Goal: Task Accomplishment & Management: Manage account settings

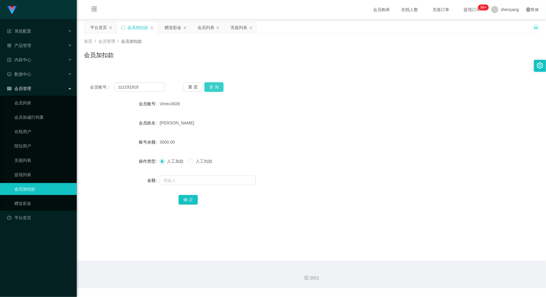
type input "zzz191918"
click at [218, 87] on button "查 询" at bounding box center [213, 87] width 19 height 10
click at [179, 178] on input "text" at bounding box center [208, 181] width 96 height 10
type input "30"
click at [188, 201] on button "确 定" at bounding box center [188, 200] width 19 height 10
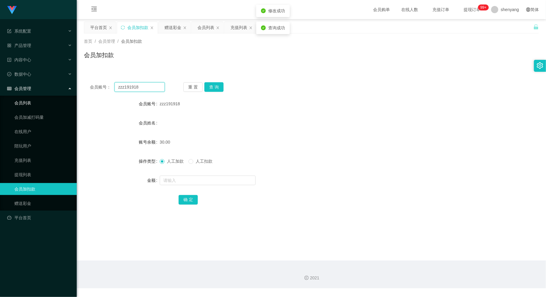
drag, startPoint x: 139, startPoint y: 87, endPoint x: 93, endPoint y: 104, distance: 49.0
click at [75, 100] on section "系统配置 系统配置列表 管理员列表 管理员分组 支付通道 产品管理 内容中心 数据中心 会员管理 会员列表 会员加减打码量 在线用户 陪玩用户 充值列表 提现…" at bounding box center [273, 144] width 546 height 289
click at [123, 91] on input "text" at bounding box center [139, 87] width 50 height 10
paste input "0109226613"
type input "0109226613"
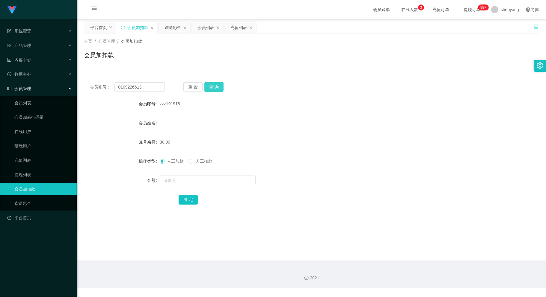
click at [206, 86] on button "查 询" at bounding box center [213, 87] width 19 height 10
click at [195, 178] on input "text" at bounding box center [208, 181] width 96 height 10
type input "30"
click at [188, 201] on button "确 定" at bounding box center [188, 200] width 19 height 10
drag, startPoint x: 142, startPoint y: 86, endPoint x: 69, endPoint y: 98, distance: 74.6
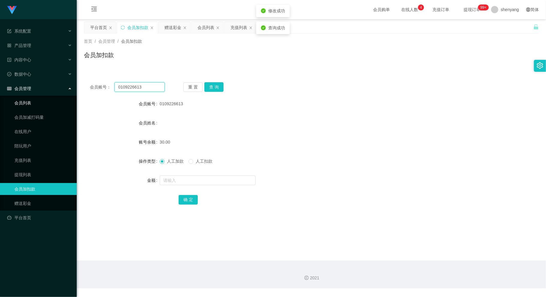
click at [63, 97] on section "系统配置 系统配置列表 管理员列表 管理员分组 支付通道 产品管理 内容中心 数据中心 会员管理 会员列表 会员加减打码量 在线用户 陪玩用户 充值列表 提现…" at bounding box center [273, 144] width 546 height 289
click at [129, 84] on input "text" at bounding box center [139, 87] width 50 height 10
paste input "dd336"
type input "dd336"
click at [212, 87] on button "查 询" at bounding box center [213, 87] width 19 height 10
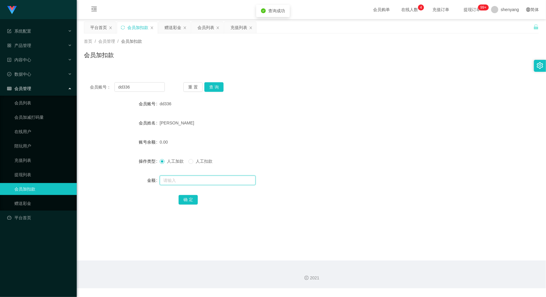
click at [213, 182] on input "text" at bounding box center [208, 181] width 96 height 10
type input "500"
click at [184, 196] on button "确 定" at bounding box center [188, 200] width 19 height 10
drag, startPoint x: 114, startPoint y: 89, endPoint x: 106, endPoint y: 91, distance: 8.4
click at [106, 90] on div "会员账号： dd336" at bounding box center [127, 87] width 75 height 10
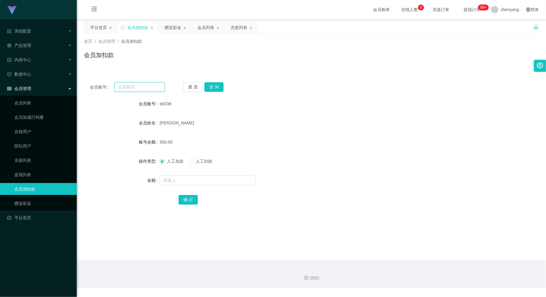
click at [129, 88] on input "text" at bounding box center [139, 87] width 50 height 10
paste input "juihsiang93"
type input "juihsiang93"
click at [214, 87] on button "查 询" at bounding box center [213, 87] width 19 height 10
click at [219, 176] on input "text" at bounding box center [208, 181] width 96 height 10
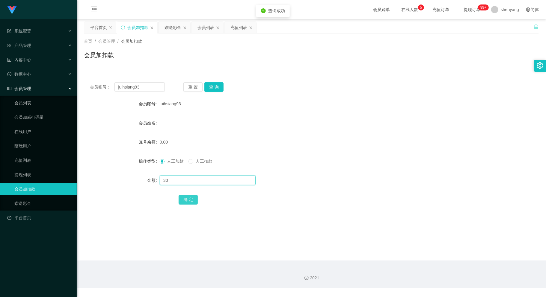
type input "30"
click at [188, 202] on button "确 定" at bounding box center [188, 200] width 19 height 10
drag, startPoint x: 142, startPoint y: 86, endPoint x: 84, endPoint y: 92, distance: 58.5
click at [84, 92] on div "会员账号： juihsiang93 重 置 查 询" at bounding box center [311, 87] width 455 height 10
click at [138, 87] on input "text" at bounding box center [139, 87] width 50 height 10
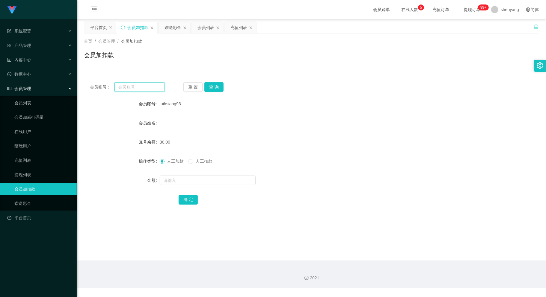
paste input "Phoebe1234"
type input "Phoebe1234"
click at [211, 88] on button "查 询" at bounding box center [213, 87] width 19 height 10
click at [205, 177] on input "text" at bounding box center [208, 181] width 96 height 10
type input "30"
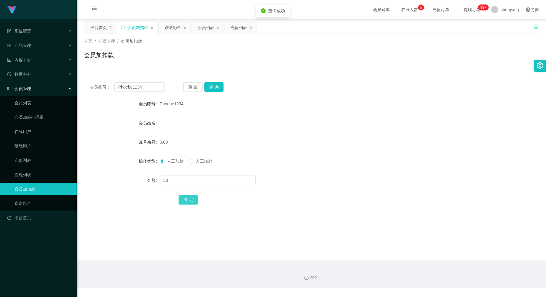
click at [187, 199] on button "确 定" at bounding box center [188, 200] width 19 height 10
drag, startPoint x: 102, startPoint y: 93, endPoint x: 85, endPoint y: 96, distance: 18.0
click at [85, 96] on div "会员账号： Phoebe1234 重 置 查 询 会员账号 Phoebe1234 会员姓名 账号余额 30.00 操作类型 人工加款 人工扣款 金额 确 定" at bounding box center [311, 147] width 455 height 143
click at [129, 87] on input "text" at bounding box center [139, 87] width 50 height 10
paste input "0166415368"
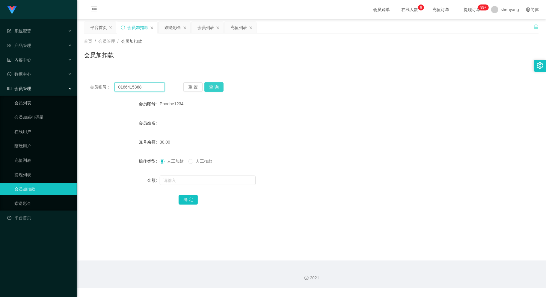
type input "0166415368"
click at [215, 87] on button "查 询" at bounding box center [213, 87] width 19 height 10
click at [196, 178] on input "text" at bounding box center [208, 181] width 96 height 10
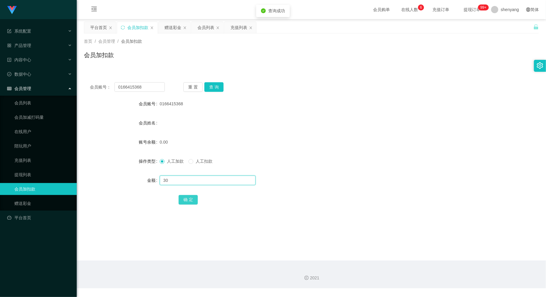
type input "30"
click at [183, 200] on button "确 定" at bounding box center [188, 200] width 19 height 10
drag, startPoint x: 143, startPoint y: 84, endPoint x: 96, endPoint y: 91, distance: 47.8
click at [96, 91] on div "会员账号： 0166415368" at bounding box center [127, 87] width 75 height 10
click at [128, 87] on input "text" at bounding box center [139, 87] width 50 height 10
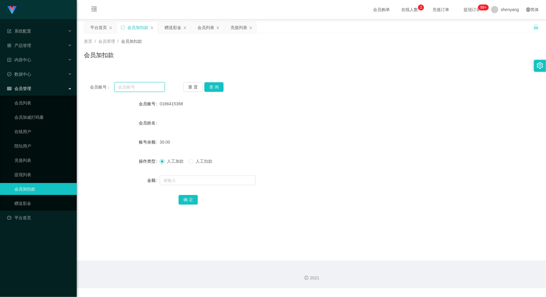
paste input "hangyong8196"
type input "hangyong8196"
click at [213, 87] on button "查 询" at bounding box center [213, 87] width 19 height 10
click at [203, 178] on input "text" at bounding box center [208, 181] width 96 height 10
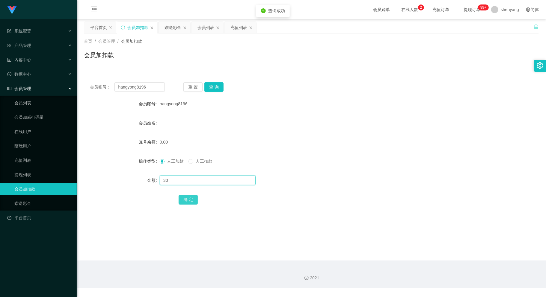
type input "30"
click at [184, 201] on button "确 定" at bounding box center [188, 200] width 19 height 10
drag, startPoint x: 147, startPoint y: 89, endPoint x: 93, endPoint y: 95, distance: 54.8
click at [93, 95] on div "会员账号： hangyong8196 重 置 查 询 会员账号 hangyong8196 会员姓名 账号余额 30.00 操作类型 人工加款 人工扣款 金额 …" at bounding box center [311, 147] width 455 height 143
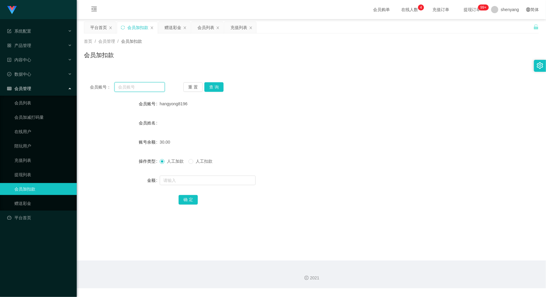
click at [130, 90] on input "text" at bounding box center [139, 87] width 50 height 10
paste input "Phoebe1234"
type input "Phoebe1234"
click at [211, 84] on button "查 询" at bounding box center [213, 87] width 19 height 10
drag, startPoint x: 142, startPoint y: 88, endPoint x: 116, endPoint y: 90, distance: 25.8
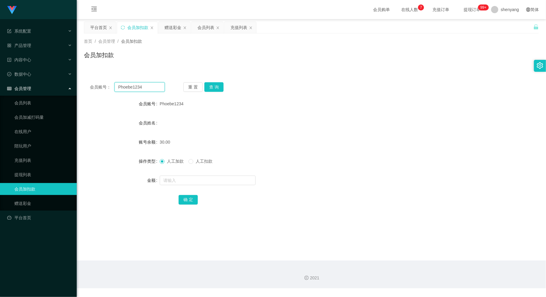
click at [116, 90] on input "Phoebe1234" at bounding box center [139, 87] width 50 height 10
click at [136, 86] on input "text" at bounding box center [139, 87] width 50 height 10
paste input "hangyong8196"
type input "hangyong8196"
click at [216, 82] on button "查 询" at bounding box center [213, 87] width 19 height 10
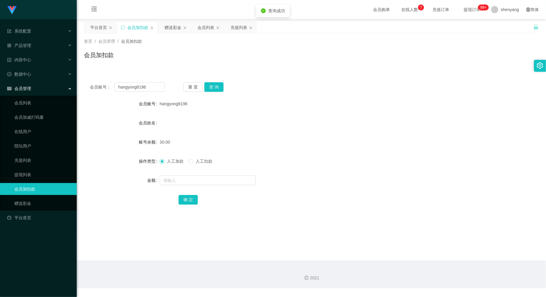
click at [312, 238] on main "关闭左侧 关闭右侧 关闭其它 刷新页面 平台首页 会员加扣款 赠送彩金 会员列表 充值列表 首页 / 会员管理 / 会员加扣款 / 会员加扣款 会员账号： h…" at bounding box center [311, 140] width 469 height 242
drag, startPoint x: 155, startPoint y: 87, endPoint x: 105, endPoint y: 90, distance: 50.4
click at [105, 90] on div "会员账号： hangyong8196" at bounding box center [127, 87] width 75 height 10
click at [118, 87] on input "text" at bounding box center [139, 87] width 50 height 10
paste input "0168554157"
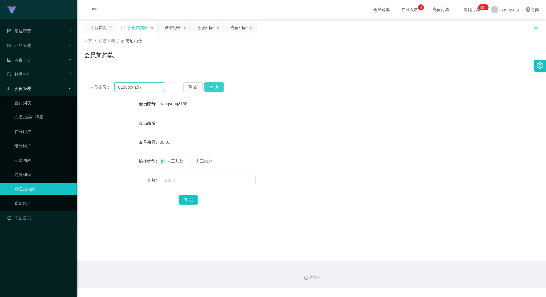
type input "0168554157"
click at [216, 84] on button "查 询" at bounding box center [213, 87] width 19 height 10
click at [194, 181] on input "text" at bounding box center [208, 181] width 96 height 10
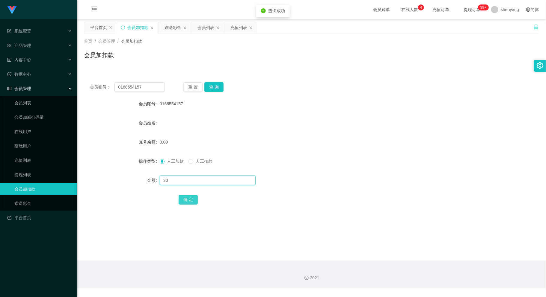
type input "30"
click at [195, 201] on button "确 定" at bounding box center [188, 200] width 19 height 10
drag, startPoint x: 124, startPoint y: 90, endPoint x: 81, endPoint y: 93, distance: 42.9
click at [81, 93] on main "关闭左侧 关闭右侧 关闭其它 刷新页面 平台首页 会员加扣款 赠送彩金 会员列表 充值列表 首页 / 会员管理 / 会员加扣款 / 会员加扣款 会员账号： 0…" at bounding box center [311, 140] width 469 height 242
click at [128, 87] on input "text" at bounding box center [139, 87] width 50 height 10
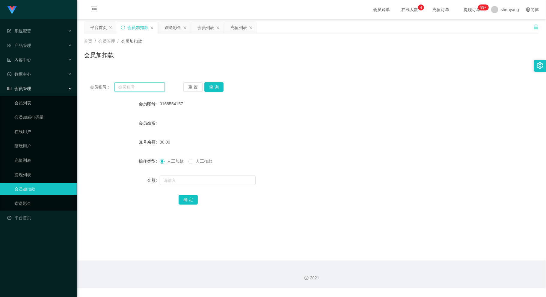
paste input "saorinetzz123"
type input "saorinetzz123"
click at [220, 84] on button "查 询" at bounding box center [213, 87] width 19 height 10
click at [193, 178] on input "text" at bounding box center [208, 181] width 96 height 10
type input "30"
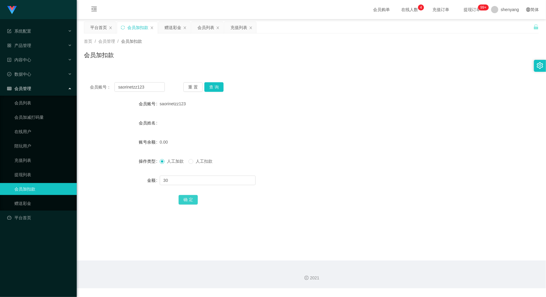
click at [188, 200] on button "确 定" at bounding box center [188, 200] width 19 height 10
drag, startPoint x: 146, startPoint y: 88, endPoint x: 99, endPoint y: 96, distance: 48.2
click at [99, 95] on div "会员账号： saorinetzz123 重 置 查 询 会员账号 saorinetzz123 会员姓名 账号余额 30.00 操作类型 人工加款 人工扣款 金…" at bounding box center [311, 147] width 455 height 143
click at [129, 85] on input "text" at bounding box center [139, 87] width 50 height 10
paste input "winnie2613"
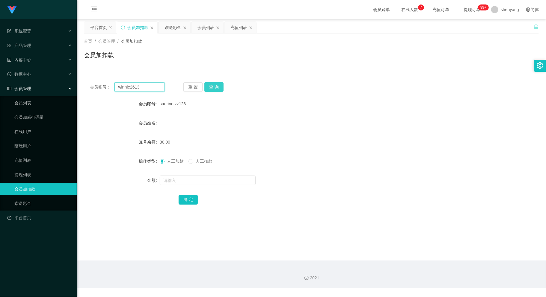
type input "winnie2613"
click at [214, 87] on button "查 询" at bounding box center [213, 87] width 19 height 10
click at [195, 185] on input "text" at bounding box center [208, 181] width 96 height 10
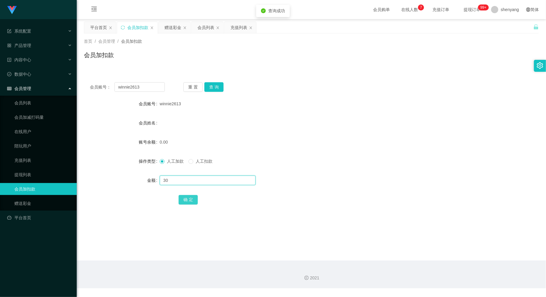
type input "30"
click at [191, 197] on button "确 定" at bounding box center [188, 200] width 19 height 10
drag, startPoint x: 142, startPoint y: 85, endPoint x: 89, endPoint y: 96, distance: 53.8
click at [90, 96] on div "会员账号： winnie2613 重 置 查 询 会员账号 winnie2613 会员姓名 账号余额 30.00 操作类型 人工加款 人工扣款 金额 确 定" at bounding box center [311, 147] width 455 height 143
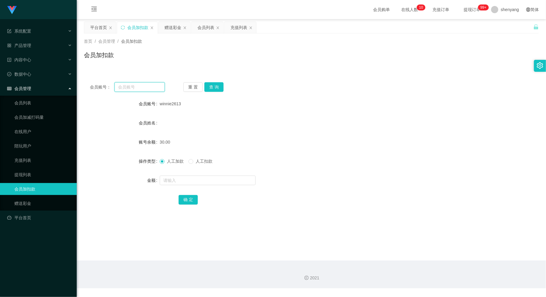
click at [134, 88] on input "text" at bounding box center [139, 87] width 50 height 10
paste input "Vin1122"
type input "Vin1122"
click at [217, 86] on button "查 询" at bounding box center [213, 87] width 19 height 10
click at [206, 182] on input "text" at bounding box center [208, 181] width 96 height 10
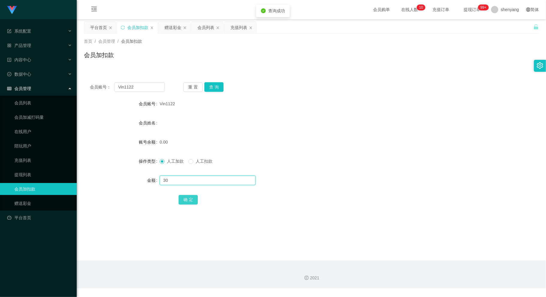
type input "30"
click at [187, 201] on button "确 定" at bounding box center [188, 200] width 19 height 10
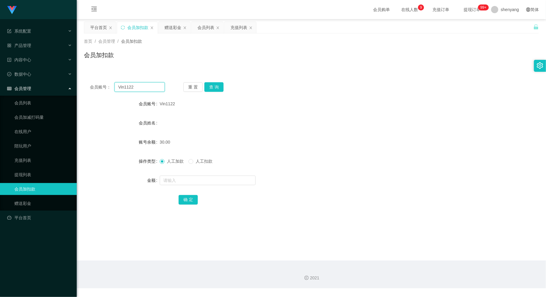
drag, startPoint x: 135, startPoint y: 87, endPoint x: 104, endPoint y: 91, distance: 30.7
click at [104, 91] on div "会员账号： Vin1122" at bounding box center [127, 87] width 75 height 10
paste input "ktyap93"
type input "ktyap93"
click at [214, 86] on button "查 询" at bounding box center [213, 87] width 19 height 10
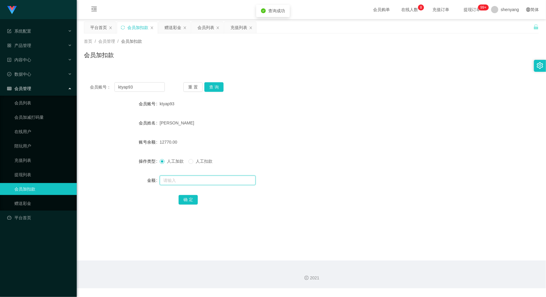
click at [202, 185] on input "text" at bounding box center [208, 181] width 96 height 10
type input "30"
click at [186, 203] on button "确 定" at bounding box center [188, 200] width 19 height 10
drag, startPoint x: 136, startPoint y: 89, endPoint x: 106, endPoint y: 92, distance: 29.8
click at [106, 92] on div "会员账号： ktyap93 重 置 查 询 会员账号 ktyap93 会员姓名 [PERSON_NAME] tung 账号余额 12800.00 操作类型 人…" at bounding box center [311, 147] width 455 height 143
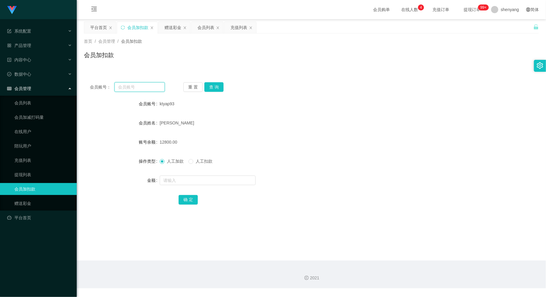
paste input "cheng123"
type input "cheng123"
click at [212, 87] on button "查 询" at bounding box center [213, 87] width 19 height 10
click at [196, 185] on div at bounding box center [292, 181] width 265 height 12
click at [196, 182] on input "text" at bounding box center [208, 181] width 96 height 10
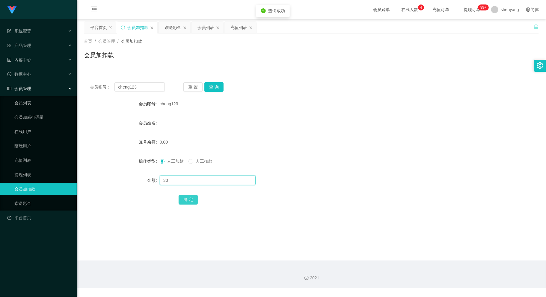
type input "30"
click at [187, 202] on button "确 定" at bounding box center [188, 200] width 19 height 10
drag, startPoint x: 140, startPoint y: 86, endPoint x: 101, endPoint y: 93, distance: 39.4
click at [101, 93] on div "会员账号： cheng123 重 置 查 询 会员账号 cheng123 会员姓名 账号余额 30.00 操作类型 人工加款 人工扣款 金额 确 定" at bounding box center [311, 147] width 455 height 143
paste input "jing3367"
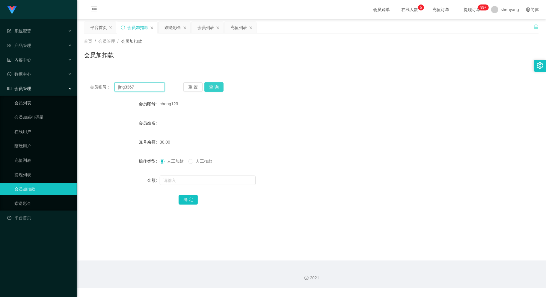
type input "jing3367"
click at [214, 84] on button "查 询" at bounding box center [213, 87] width 19 height 10
click at [203, 180] on input "text" at bounding box center [208, 181] width 96 height 10
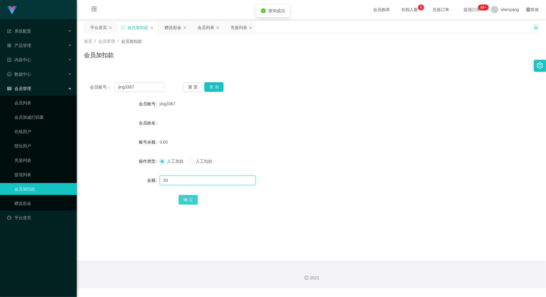
type input "30"
click at [185, 202] on button "确 定" at bounding box center [188, 200] width 19 height 10
drag, startPoint x: 137, startPoint y: 89, endPoint x: 110, endPoint y: 91, distance: 27.3
click at [110, 91] on div "会员账号： jing3367" at bounding box center [127, 87] width 75 height 10
click at [123, 89] on input "text" at bounding box center [139, 87] width 50 height 10
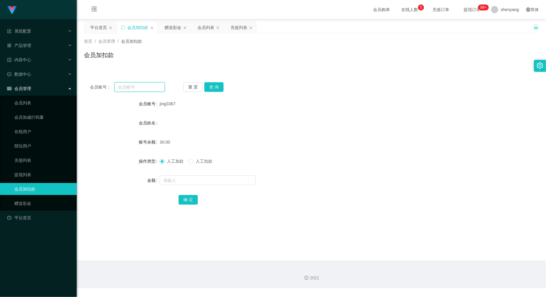
click at [123, 89] on input "text" at bounding box center [139, 87] width 50 height 10
paste input "Long99"
type input "Long99"
click at [213, 85] on button "查 询" at bounding box center [213, 87] width 19 height 10
click at [198, 178] on input "text" at bounding box center [208, 181] width 96 height 10
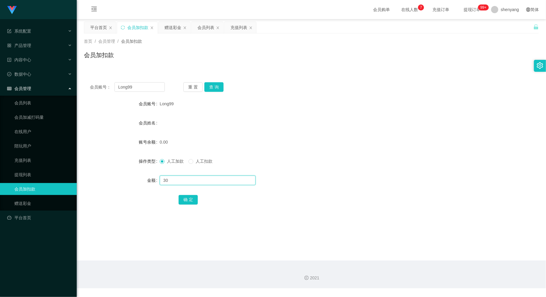
type input "30"
click at [207, 182] on input "30" at bounding box center [208, 181] width 96 height 10
click at [246, 229] on main "关闭左侧 关闭右侧 关闭其它 刷新页面 平台首页 会员加扣款 赠送彩金 会员列表 充值列表 首页 / 会员管理 / 会员加扣款 / 会员加扣款 会员账号： L…" at bounding box center [311, 140] width 469 height 242
click at [200, 181] on input "30" at bounding box center [208, 181] width 96 height 10
click at [236, 219] on main "关闭左侧 关闭右侧 关闭其它 刷新页面 平台首页 会员加扣款 赠送彩金 会员列表 充值列表 首页 / 会员管理 / 会员加扣款 / 会员加扣款 会员账号： L…" at bounding box center [311, 140] width 469 height 242
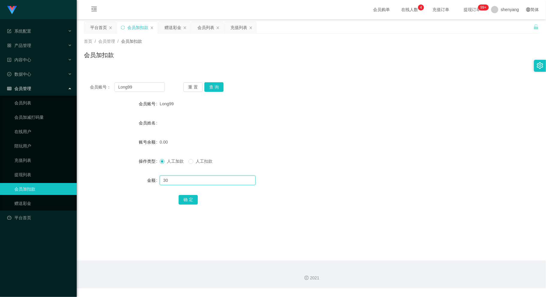
click at [187, 176] on input "30" at bounding box center [208, 181] width 96 height 10
drag, startPoint x: 379, startPoint y: 224, endPoint x: 347, endPoint y: 223, distance: 32.1
click at [379, 224] on main "关闭左侧 关闭右侧 关闭其它 刷新页面 平台首页 会员加扣款 赠送彩金 会员列表 充值列表 首页 / 会员管理 / 会员加扣款 / 会员加扣款 会员账号： L…" at bounding box center [311, 140] width 469 height 242
click at [189, 200] on button "确 定" at bounding box center [188, 200] width 19 height 10
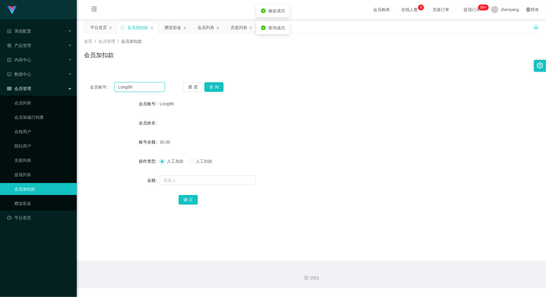
drag, startPoint x: 99, startPoint y: 90, endPoint x: 111, endPoint y: 97, distance: 14.5
click at [88, 92] on div "会员账号： Long99 重 置 查 询 会员账号 Long99 会员姓名 账号余额 30.00 操作类型 人工加款 人工扣款 金额 确 定" at bounding box center [311, 147] width 455 height 143
click at [203, 27] on div "会员列表" at bounding box center [205, 27] width 17 height 11
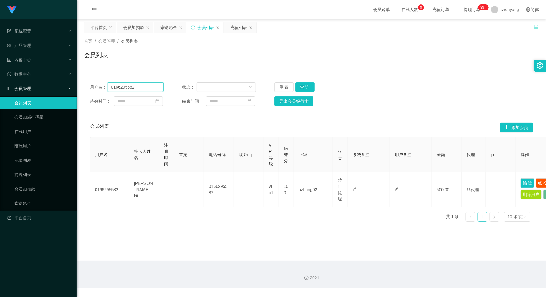
drag, startPoint x: 136, startPoint y: 86, endPoint x: 103, endPoint y: 91, distance: 32.7
click at [98, 93] on div "用户名： 0166295582 状态： 重 置 查 询 起始时间： 结束时间： 导出会员银行卡" at bounding box center [311, 94] width 455 height 36
paste input "dd336"
type input "dd336"
click at [306, 85] on button "查 询" at bounding box center [304, 87] width 19 height 10
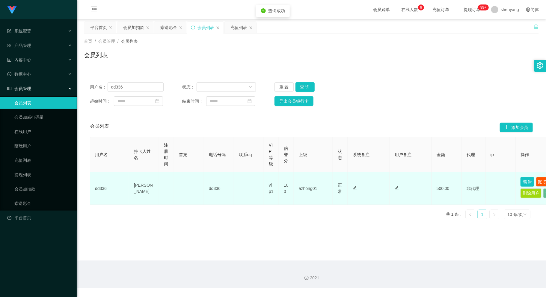
click at [527, 181] on button "编 辑" at bounding box center [527, 182] width 14 height 10
type input "dd336"
type input "[PERSON_NAME]"
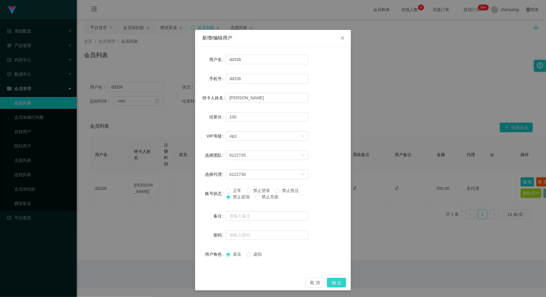
click at [334, 282] on button "确 定" at bounding box center [336, 283] width 19 height 10
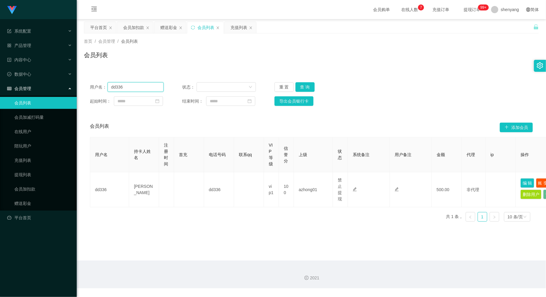
drag, startPoint x: 129, startPoint y: 84, endPoint x: 103, endPoint y: 87, distance: 25.9
click at [103, 87] on div "用户名： dd336" at bounding box center [127, 87] width 74 height 10
click at [136, 25] on div "会员加扣款" at bounding box center [133, 27] width 21 height 11
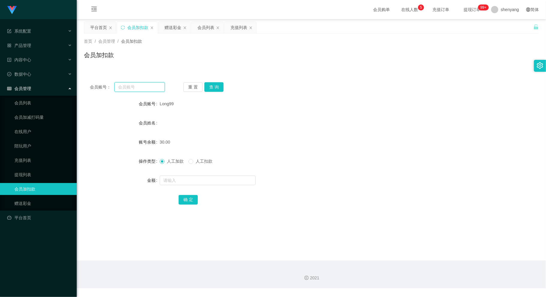
click at [126, 85] on input "text" at bounding box center [139, 87] width 50 height 10
paste input "ktyap93"
type input "ktyap93"
click at [217, 87] on button "查 询" at bounding box center [213, 87] width 19 height 10
drag, startPoint x: 136, startPoint y: 86, endPoint x: 97, endPoint y: 94, distance: 39.7
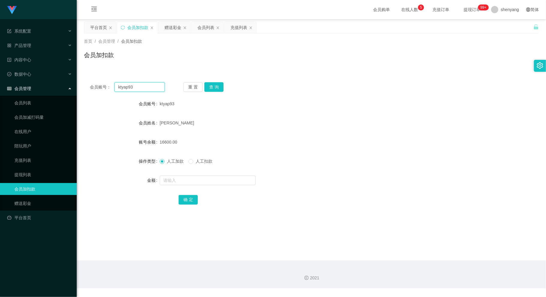
click at [97, 94] on div "会员账号： ktyap93 重 置 查 询 会员账号 ktyap93 会员姓名 [PERSON_NAME] tung 账号余额 16600.00 操作类型 人…" at bounding box center [311, 147] width 455 height 143
click at [129, 88] on input "text" at bounding box center [139, 87] width 50 height 10
paste input "WW123"
type input "WW123"
click at [215, 85] on button "查 询" at bounding box center [213, 87] width 19 height 10
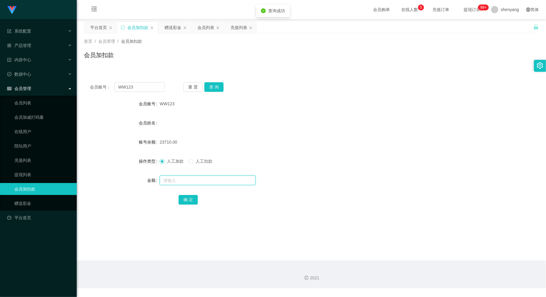
click at [191, 182] on input "text" at bounding box center [208, 181] width 96 height 10
type input "30"
click at [187, 200] on button "确 定" at bounding box center [188, 200] width 19 height 10
drag, startPoint x: 139, startPoint y: 87, endPoint x: 88, endPoint y: 88, distance: 51.0
click at [88, 88] on div "会员账号： WW123 重 置 查 询" at bounding box center [311, 87] width 455 height 10
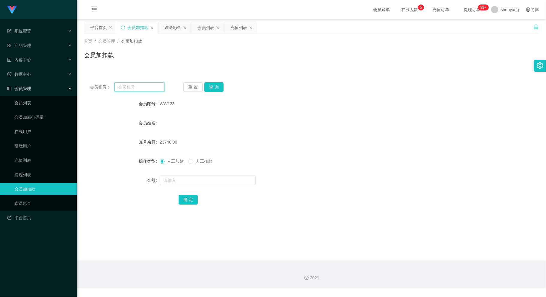
click at [134, 85] on input "text" at bounding box center [139, 87] width 50 height 10
paste input "WW123"
type input "WW123"
click at [217, 88] on button "查 询" at bounding box center [213, 87] width 19 height 10
click at [93, 92] on div "会员账号： WW123 重 置 查 询 会员账号 WW123 会员姓名 账号余额 23740.00 操作类型 人工加款 人工扣款 金额 确 定" at bounding box center [311, 147] width 455 height 143
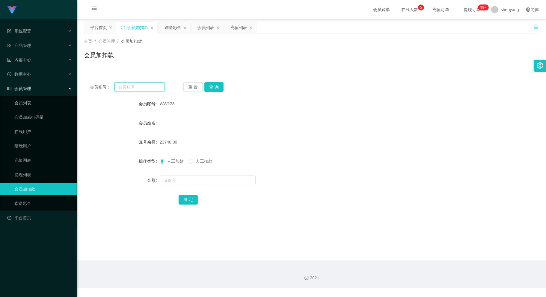
click at [130, 87] on input "text" at bounding box center [139, 87] width 50 height 10
paste input "[PERSON_NAME]"
type input "[PERSON_NAME]"
click at [213, 87] on button "查 询" at bounding box center [213, 87] width 19 height 10
click at [213, 181] on input "text" at bounding box center [208, 181] width 96 height 10
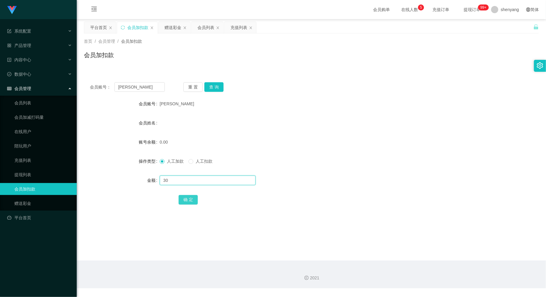
type input "30"
click at [190, 200] on button "确 定" at bounding box center [188, 200] width 19 height 10
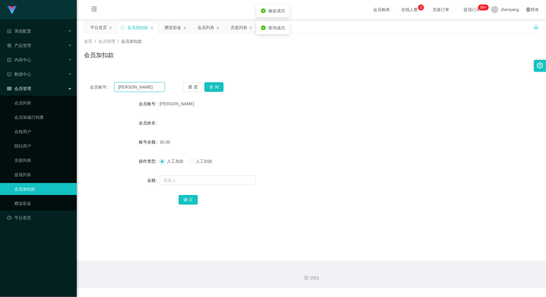
drag, startPoint x: 133, startPoint y: 86, endPoint x: 105, endPoint y: 92, distance: 28.4
click at [105, 92] on div "会员账号： [PERSON_NAME] 重 置 查 询 会员账号 [PERSON_NAME] 会员姓名 账号余额 30.00 操作类型 人工加款 人工扣款 金…" at bounding box center [311, 147] width 455 height 143
click at [139, 88] on input "text" at bounding box center [139, 87] width 50 height 10
paste input "0162577716"
type input "0162577716"
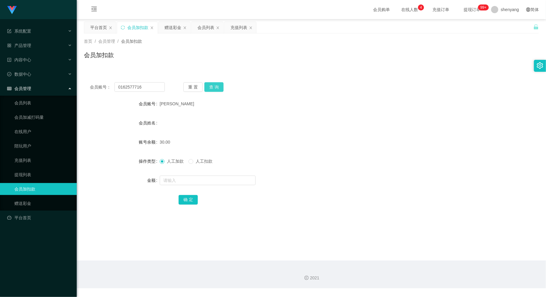
click at [214, 87] on button "查 询" at bounding box center [213, 87] width 19 height 10
click at [212, 179] on input "text" at bounding box center [208, 181] width 96 height 10
type input "30"
click at [187, 201] on button "确 定" at bounding box center [188, 200] width 19 height 10
drag, startPoint x: 142, startPoint y: 85, endPoint x: 91, endPoint y: 96, distance: 52.8
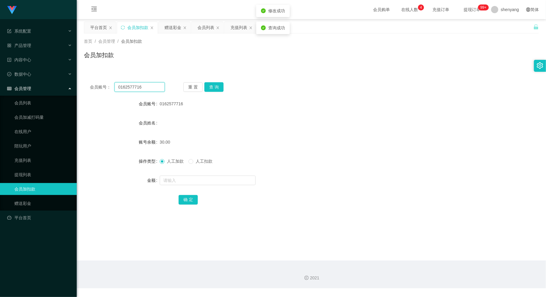
click at [91, 96] on div "会员账号： 0162577716 重 置 查 询 会员账号 0162577716 会员姓名 账号余额 30.00 操作类型 人工加款 人工扣款 金额 确 定" at bounding box center [311, 147] width 455 height 143
click at [133, 83] on input "text" at bounding box center [139, 87] width 50 height 10
paste input "Sin8888"
type input "Sin8888"
click at [214, 84] on button "查 询" at bounding box center [213, 87] width 19 height 10
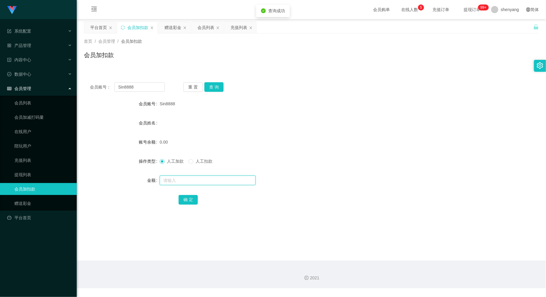
click at [199, 177] on input "text" at bounding box center [208, 181] width 96 height 10
type input "30"
click at [186, 202] on button "确 定" at bounding box center [188, 200] width 19 height 10
drag, startPoint x: 135, startPoint y: 87, endPoint x: 78, endPoint y: 99, distance: 58.3
click at [78, 99] on main "关闭左侧 关闭右侧 关闭其它 刷新页面 平台首页 会员加扣款 赠送彩金 会员列表 充值列表 首页 / 会员管理 / 会员加扣款 / 会员加扣款 会员账号： S…" at bounding box center [311, 140] width 469 height 242
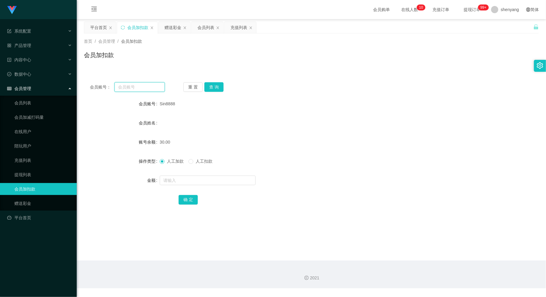
click at [127, 88] on input "text" at bounding box center [139, 87] width 50 height 10
paste input "an931a"
type input "an931a"
drag, startPoint x: 132, startPoint y: 88, endPoint x: 93, endPoint y: 88, distance: 38.9
click at [93, 88] on div "会员账号： an931a" at bounding box center [127, 87] width 75 height 10
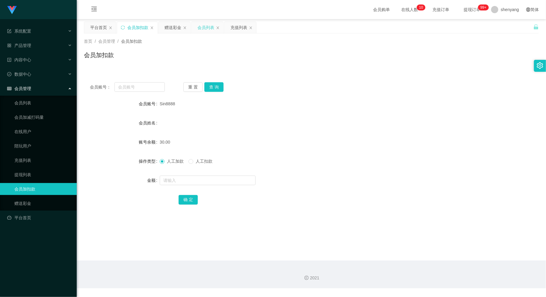
click at [204, 29] on div "会员列表" at bounding box center [205, 27] width 17 height 11
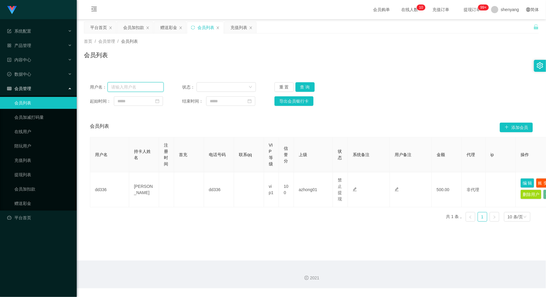
click at [127, 88] on input "text" at bounding box center [136, 87] width 56 height 10
paste input "an931a"
type input "an931a"
click at [302, 86] on button "查 询" at bounding box center [304, 87] width 19 height 10
click at [525, 181] on button "编 辑" at bounding box center [527, 182] width 14 height 10
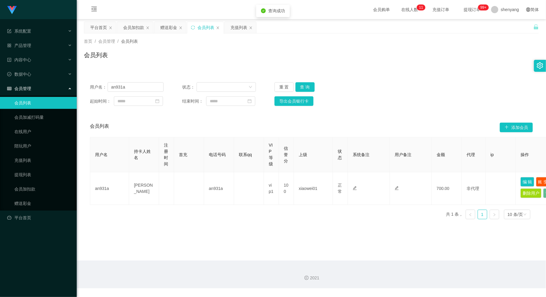
type input "an931a"
type input "[PERSON_NAME]"
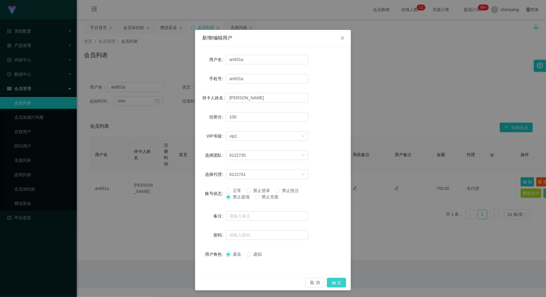
click at [334, 281] on button "确 定" at bounding box center [336, 283] width 19 height 10
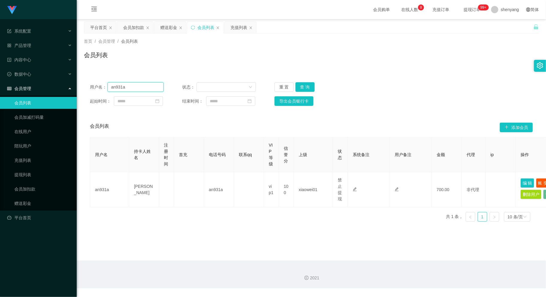
drag, startPoint x: 131, startPoint y: 84, endPoint x: 93, endPoint y: 89, distance: 38.1
click at [93, 89] on div "用户名： an931a" at bounding box center [127, 87] width 74 height 10
paste input "ktyap93"
type input "ktyap93"
drag, startPoint x: 93, startPoint y: 91, endPoint x: 85, endPoint y: 92, distance: 7.8
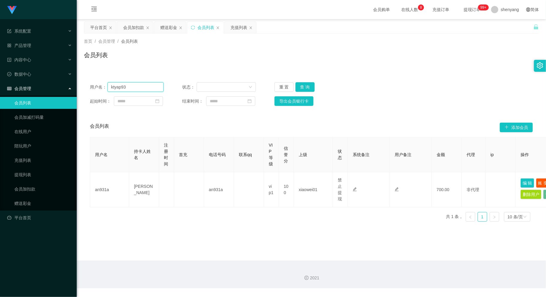
click at [85, 92] on div "用户名： ktyap93 状态： 重 置 查 询 起始时间： 结束时间： 导出会员银行卡" at bounding box center [311, 94] width 455 height 36
click at [132, 27] on div "会员加扣款" at bounding box center [133, 27] width 21 height 11
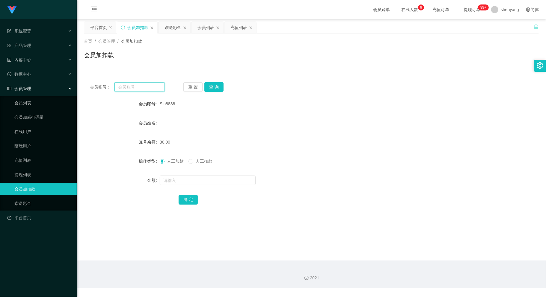
click at [129, 83] on input "text" at bounding box center [139, 87] width 50 height 10
paste input "0168843864"
type input "0168843864"
click at [214, 85] on button "查 询" at bounding box center [213, 87] width 19 height 10
click at [207, 182] on input "text" at bounding box center [208, 181] width 96 height 10
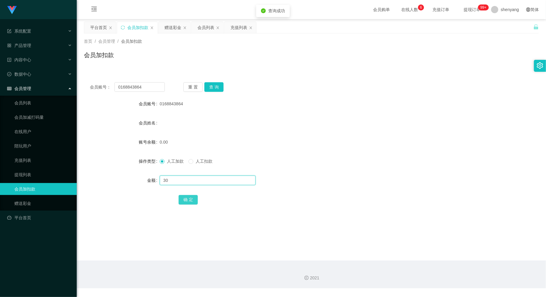
type input "30"
click at [190, 200] on button "确 定" at bounding box center [188, 200] width 19 height 10
drag, startPoint x: 127, startPoint y: 87, endPoint x: 102, endPoint y: 90, distance: 25.7
click at [101, 89] on div "会员账号： 0168843864" at bounding box center [127, 87] width 75 height 10
click at [137, 89] on input "text" at bounding box center [139, 87] width 50 height 10
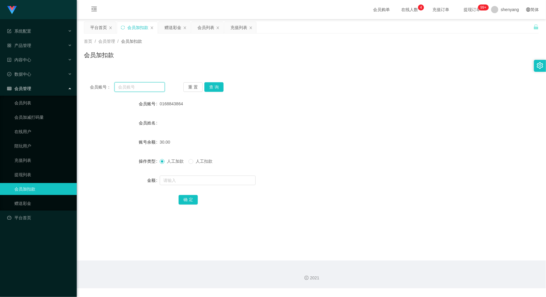
paste input "AngelQ"
type input "AngelQ"
click at [220, 85] on button "查 询" at bounding box center [213, 87] width 19 height 10
click at [217, 175] on div at bounding box center [292, 181] width 265 height 12
click at [216, 175] on div at bounding box center [292, 181] width 265 height 12
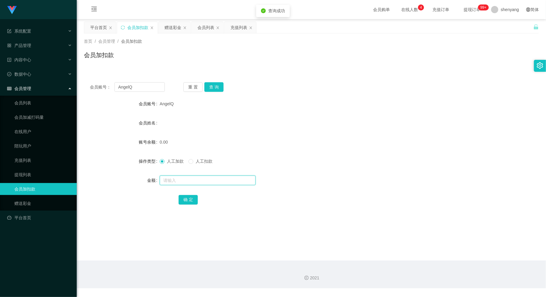
click at [211, 184] on input "text" at bounding box center [208, 181] width 96 height 10
type input "30"
click at [191, 199] on button "确 定" at bounding box center [188, 200] width 19 height 10
drag, startPoint x: 111, startPoint y: 93, endPoint x: 101, endPoint y: 95, distance: 10.9
click at [101, 95] on div "会员账号： AngelQ 重 置 查 询 会员账号 AngelQ 会员姓名 账号余额 30.00 操作类型 人工加款 人工扣款 金额 确 定" at bounding box center [311, 147] width 455 height 143
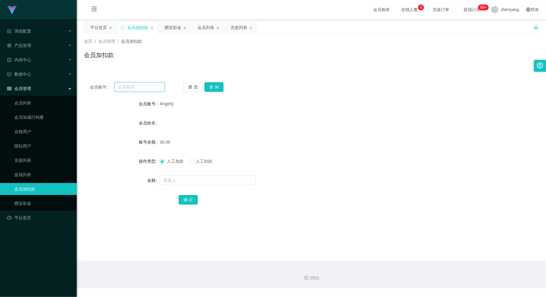
click at [126, 86] on input "text" at bounding box center [139, 87] width 50 height 10
paste input "WW123"
type input "WW123"
click at [213, 85] on button "查 询" at bounding box center [213, 87] width 19 height 10
click at [196, 176] on input "text" at bounding box center [208, 181] width 96 height 10
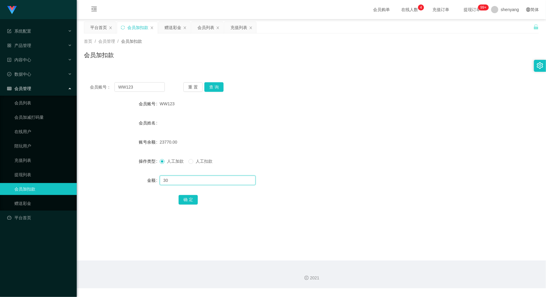
type input "30"
click at [185, 200] on button "确 定" at bounding box center [188, 200] width 19 height 10
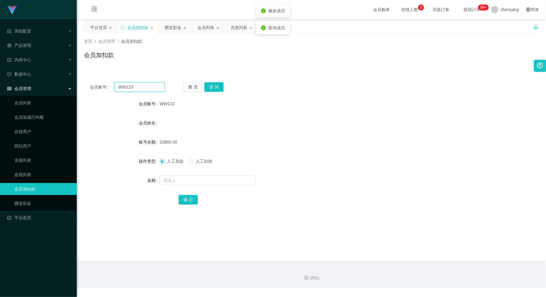
drag, startPoint x: 137, startPoint y: 87, endPoint x: 98, endPoint y: 92, distance: 38.6
click at [98, 92] on div "会员账号： WW123" at bounding box center [127, 87] width 75 height 10
click at [290, 79] on div "会员账号： 重 置 查 询 会员账号 WW123 会员姓名 账号余额 23800.00 操作类型 人工加款 人工扣款 金额 确 定" at bounding box center [311, 147] width 455 height 143
click at [208, 26] on div "会员列表" at bounding box center [205, 27] width 17 height 11
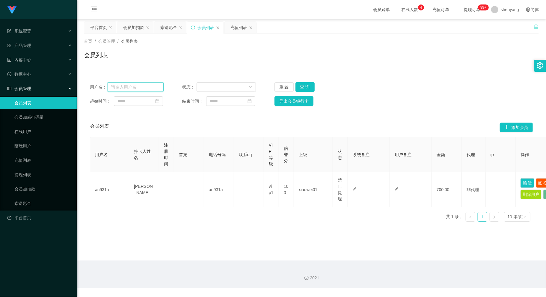
click at [137, 85] on input "text" at bounding box center [136, 87] width 56 height 10
paste input "Bell0202"
type input "Bell0202"
click at [306, 85] on button "查 询" at bounding box center [304, 87] width 19 height 10
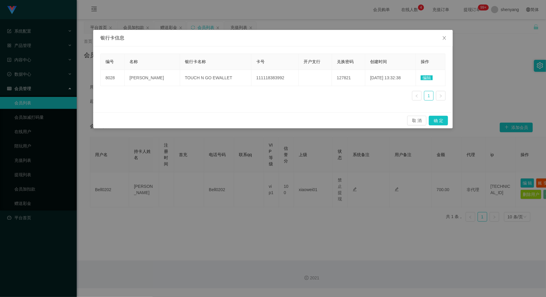
click at [393, 245] on div "银行卡信息 编号 名称 银行卡名称 卡号 开户支行 兑换密码 创建时间 操作 8028 PHOON BAO YI TOUCH N GO EWALLET 111…" at bounding box center [273, 148] width 546 height 297
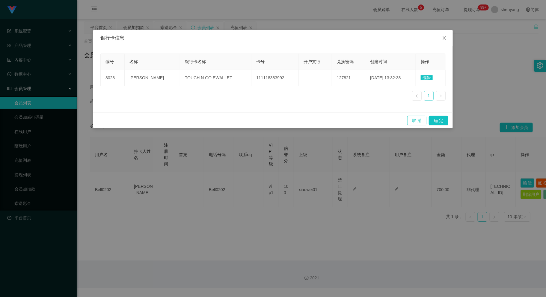
click at [416, 123] on button "取 消" at bounding box center [416, 121] width 19 height 10
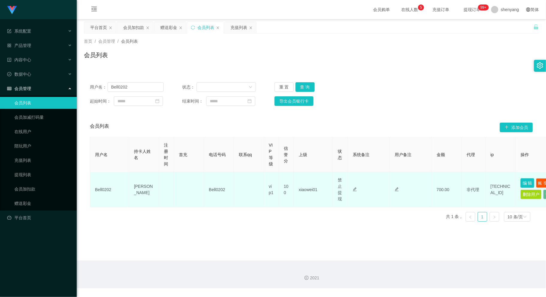
click at [527, 180] on button "编 辑" at bounding box center [527, 184] width 14 height 10
type input "Bell0202"
type input "[PERSON_NAME]"
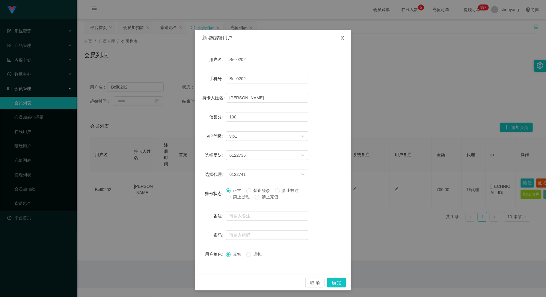
click at [344, 41] on span "Close" at bounding box center [342, 38] width 17 height 17
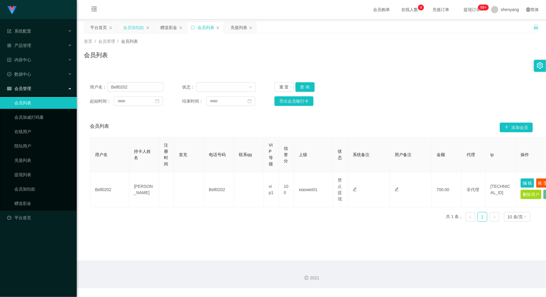
click at [132, 26] on div "会员加扣款" at bounding box center [133, 27] width 21 height 11
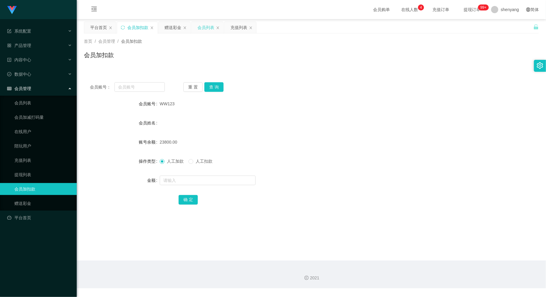
click at [211, 28] on div "会员列表" at bounding box center [205, 27] width 17 height 11
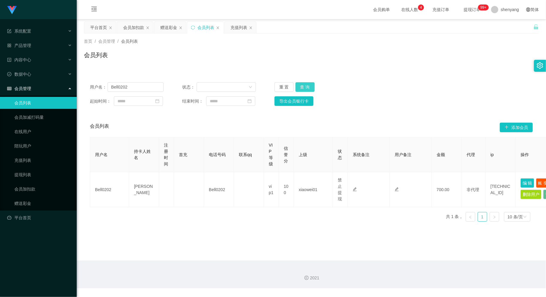
click at [306, 85] on button "查 询" at bounding box center [304, 87] width 19 height 10
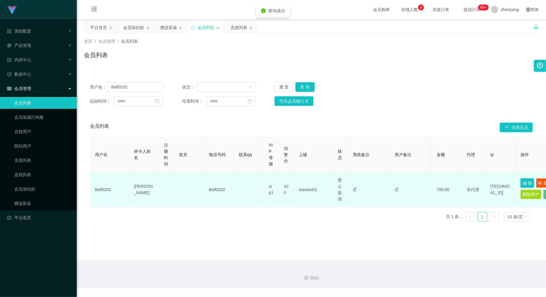
click at [527, 180] on button "编 辑" at bounding box center [527, 184] width 14 height 10
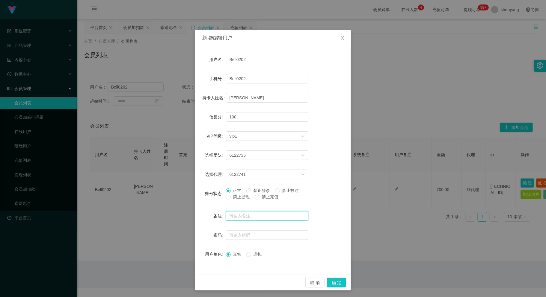
click at [233, 216] on input "text" at bounding box center [267, 217] width 82 height 10
click at [240, 234] on input "text" at bounding box center [267, 236] width 82 height 10
click at [238, 237] on input "text" at bounding box center [267, 236] width 82 height 10
paste input "123456"
type input "123456"
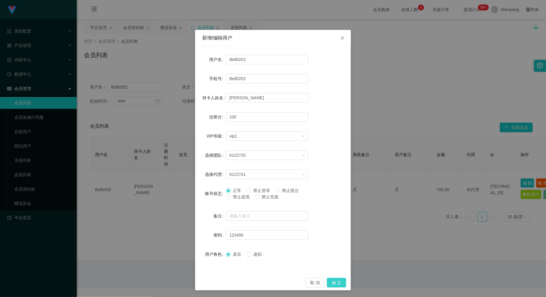
click at [333, 281] on button "确 定" at bounding box center [336, 283] width 19 height 10
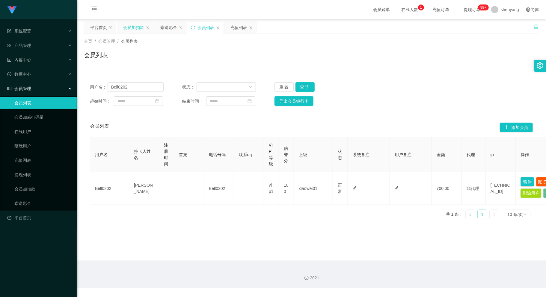
click at [131, 27] on div "会员加扣款" at bounding box center [133, 27] width 21 height 11
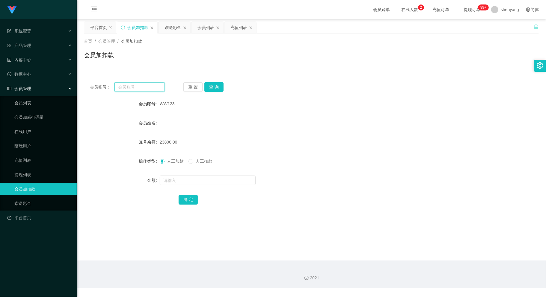
click at [138, 87] on input "text" at bounding box center [139, 87] width 50 height 10
click at [206, 25] on div "会员列表" at bounding box center [205, 27] width 17 height 11
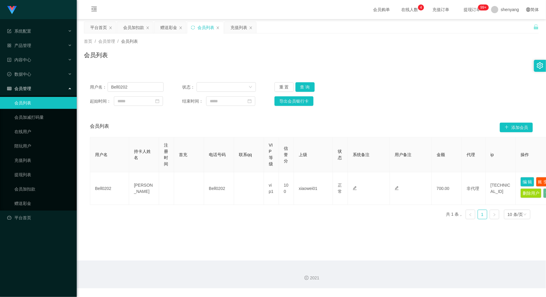
click at [169, 238] on main "关闭左侧 关闭右侧 关闭其它 刷新页面 平台首页 会员加扣款 赠送彩金 会员列表 充值列表 首页 / 会员管理 / 会员列表 / 会员列表 用户名： Bell…" at bounding box center [311, 140] width 469 height 242
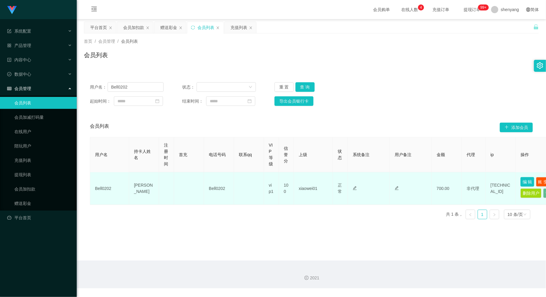
click at [523, 180] on button "编 辑" at bounding box center [527, 182] width 14 height 10
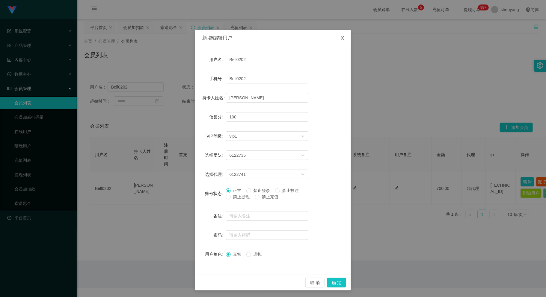
click at [342, 34] on span "Close" at bounding box center [342, 38] width 17 height 17
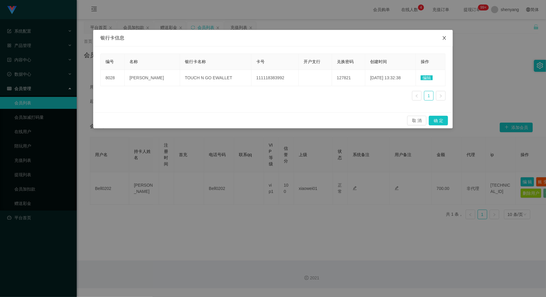
click at [444, 37] on icon "图标: close" at bounding box center [444, 38] width 5 height 5
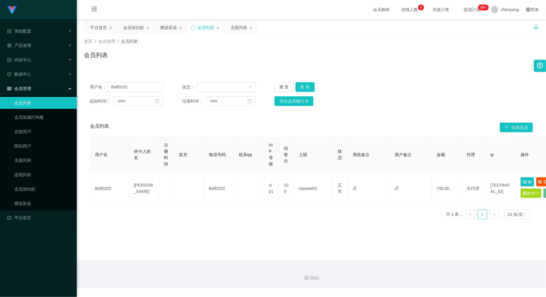
click at [279, 249] on main "关闭左侧 关闭右侧 关闭其它 刷新页面 平台首页 会员加扣款 赠送彩金 会员列表 充值列表 首页 / 会员管理 / 会员列表 / 会员列表 用户名： Bell…" at bounding box center [311, 140] width 469 height 242
click at [132, 26] on div "会员加扣款" at bounding box center [133, 27] width 21 height 11
